Goal: Information Seeking & Learning: Learn about a topic

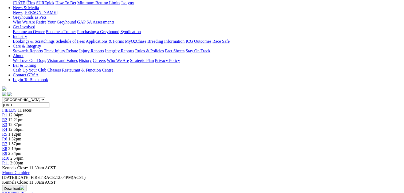
scroll to position [22, 0]
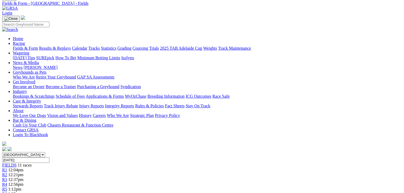
click at [7, 177] on span "R3" at bounding box center [4, 179] width 5 height 5
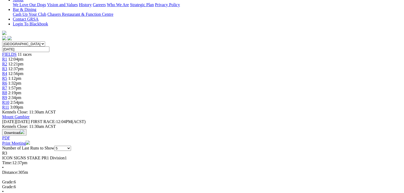
scroll to position [134, 0]
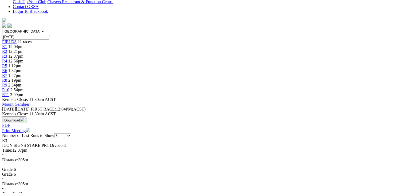
scroll to position [107, 0]
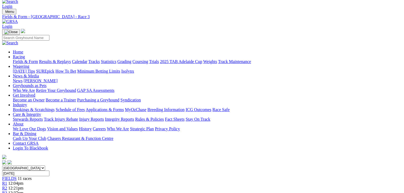
scroll to position [0, 0]
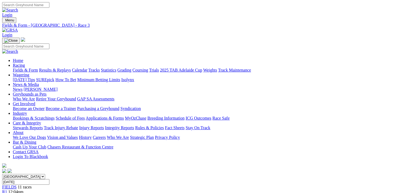
click at [49, 185] on div "FIELDS 11 races" at bounding box center [202, 187] width 400 height 5
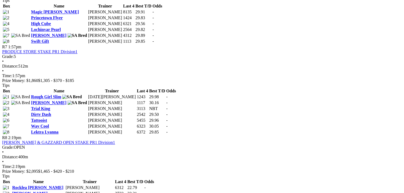
scroll to position [828, 0]
